Goal: Check status

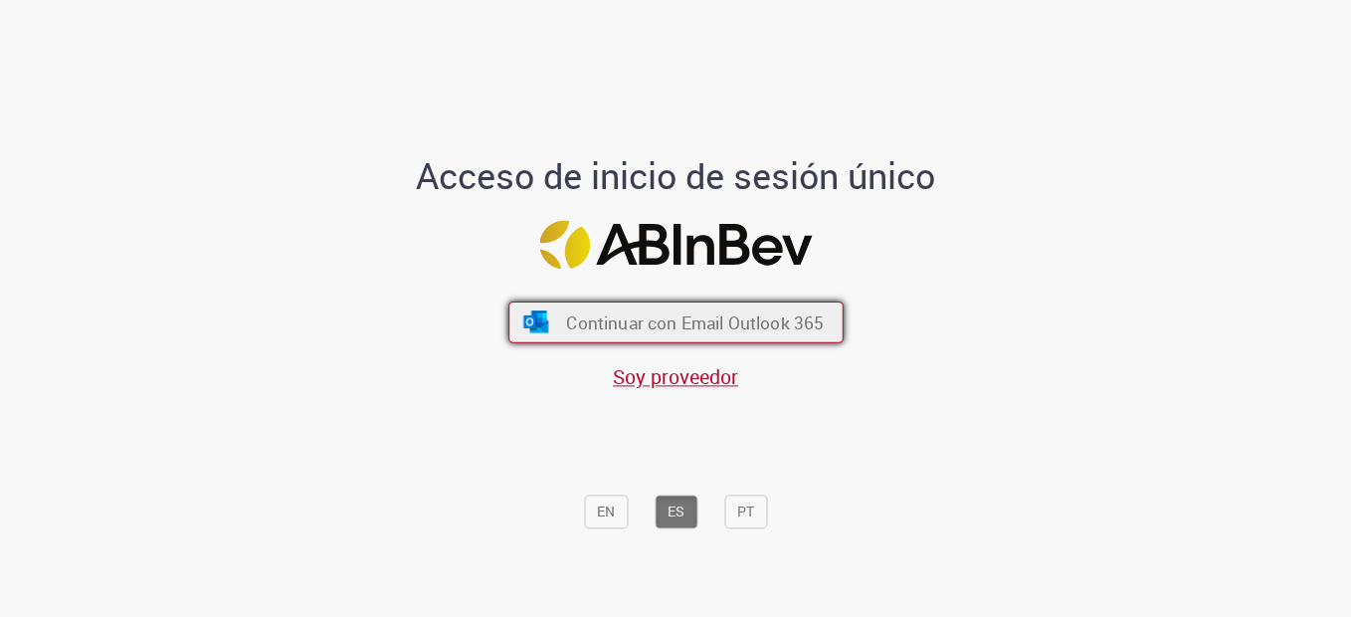
click at [638, 318] on span "Continuar con Email Outlook 365" at bounding box center [695, 321] width 258 height 23
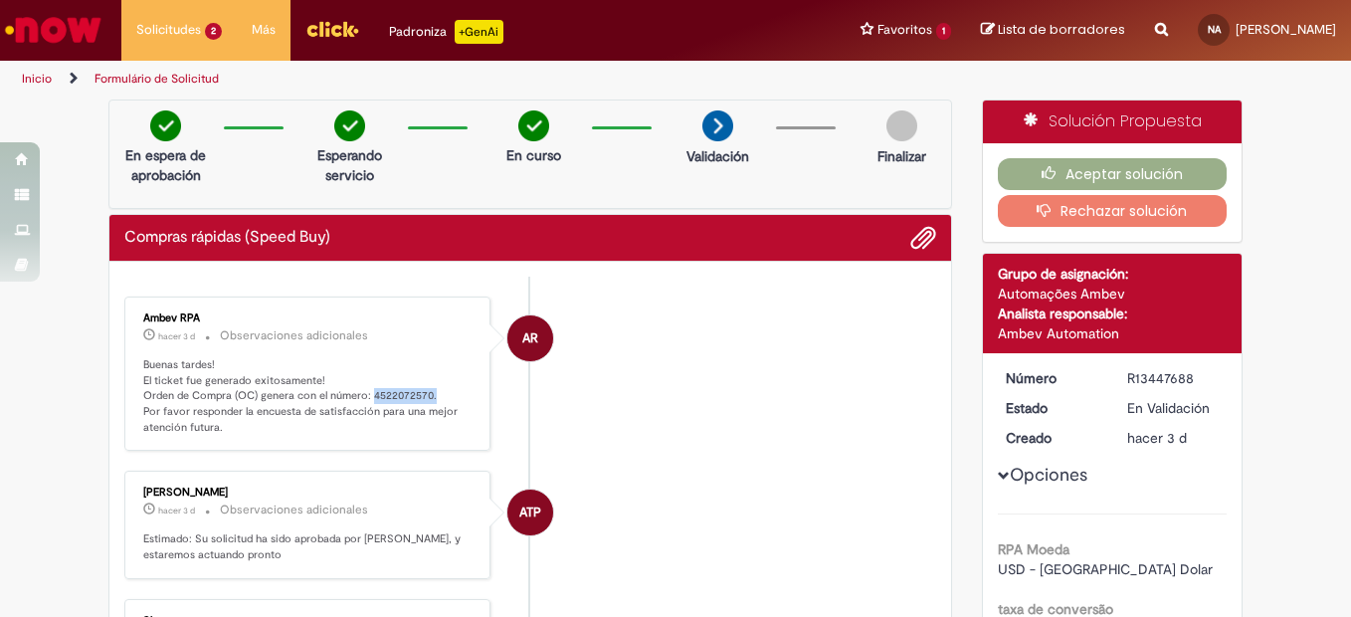
drag, startPoint x: 366, startPoint y: 391, endPoint x: 431, endPoint y: 397, distance: 64.9
click at [431, 397] on p "Buenas tardes! El ticket fue generado exitosamente! Orden de Compra (OC) genera…" at bounding box center [308, 396] width 331 height 79
copy p "4522072570."
